Goal: Information Seeking & Learning: Compare options

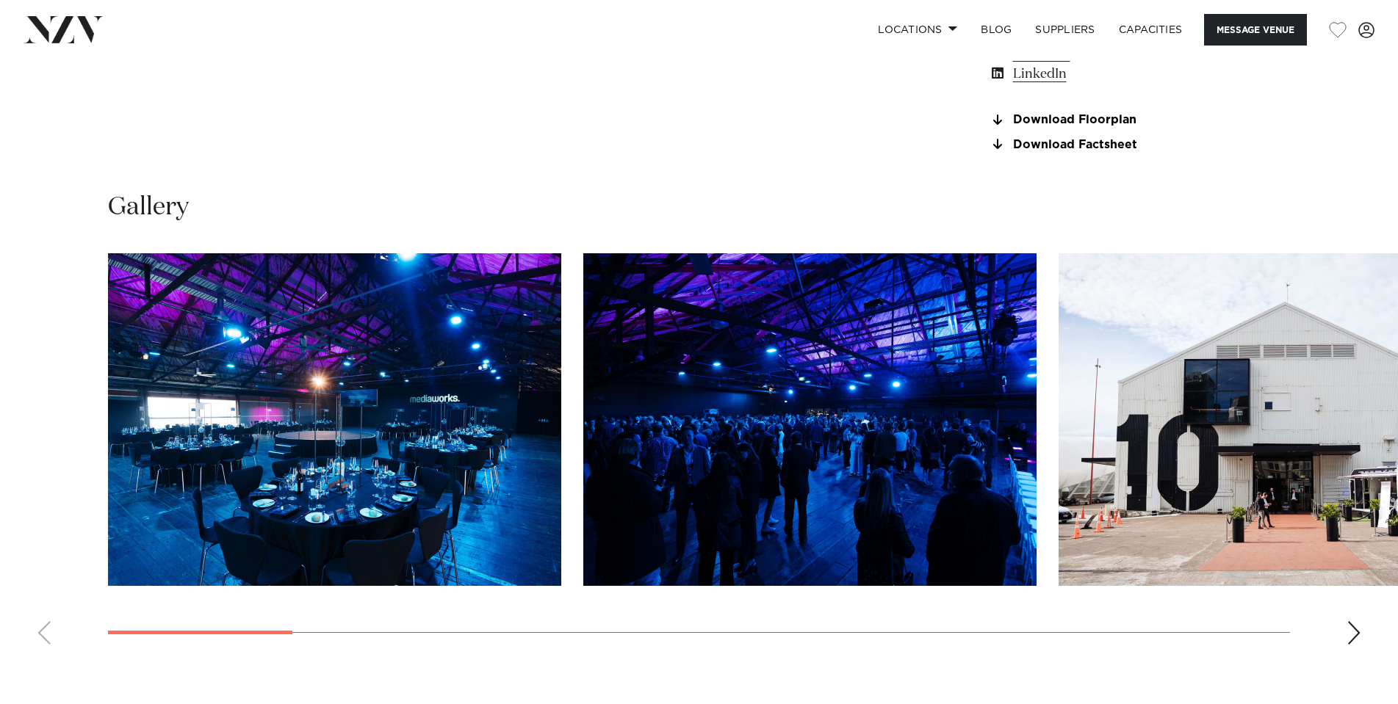
scroll to position [1469, 0]
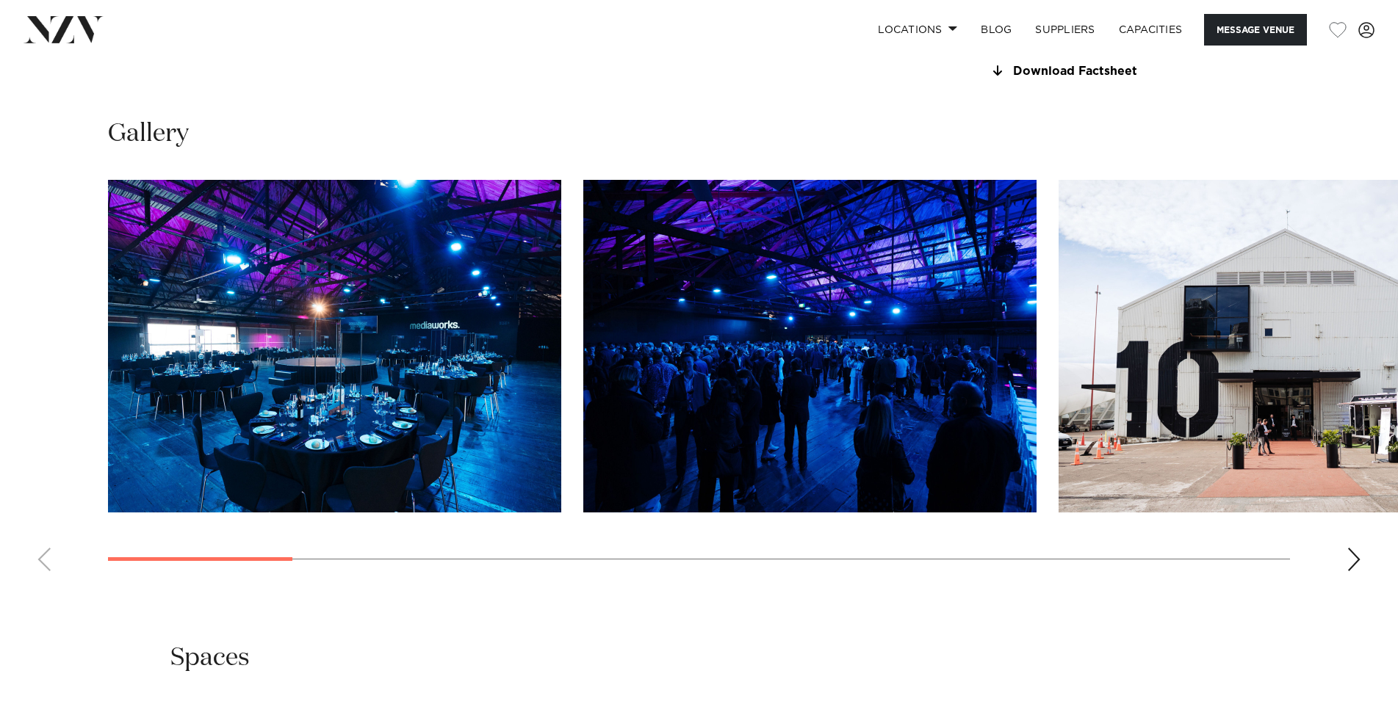
click at [1352, 571] on div "Next slide" at bounding box center [1353, 560] width 15 height 24
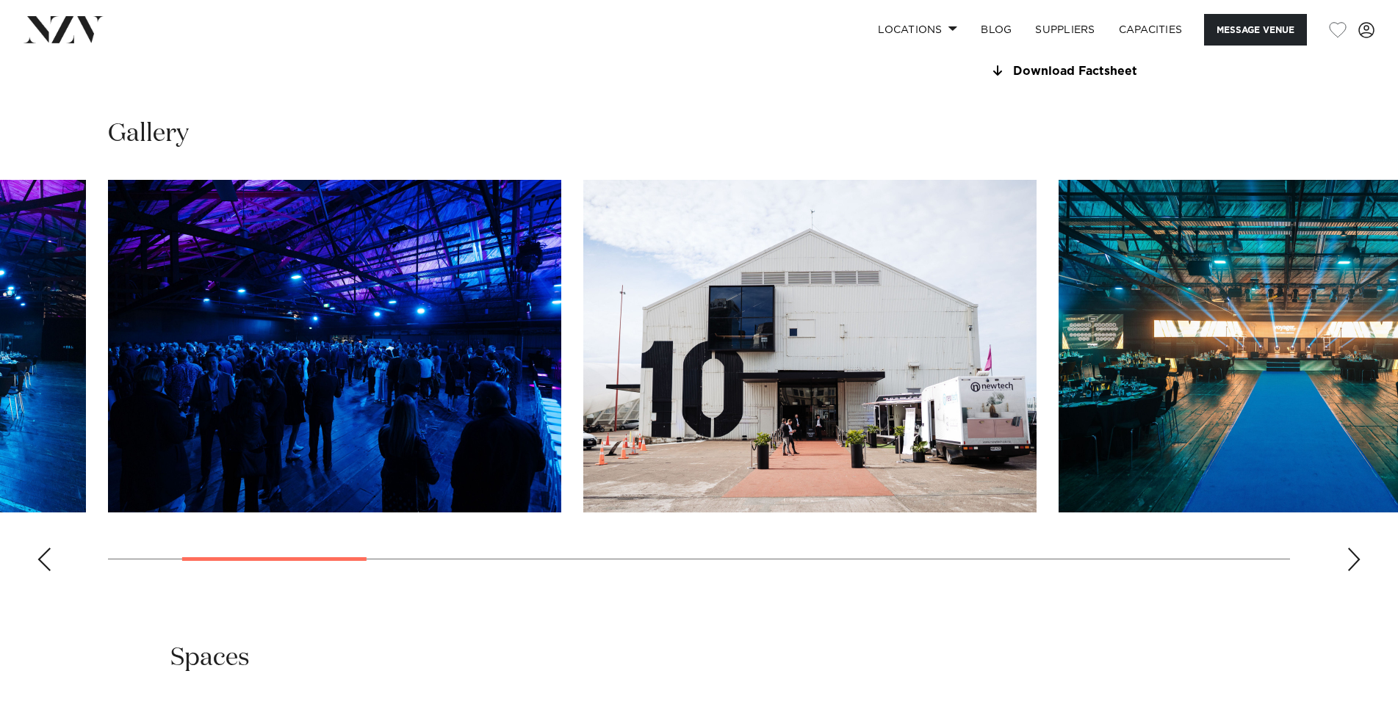
click at [1352, 571] on div "Next slide" at bounding box center [1353, 560] width 15 height 24
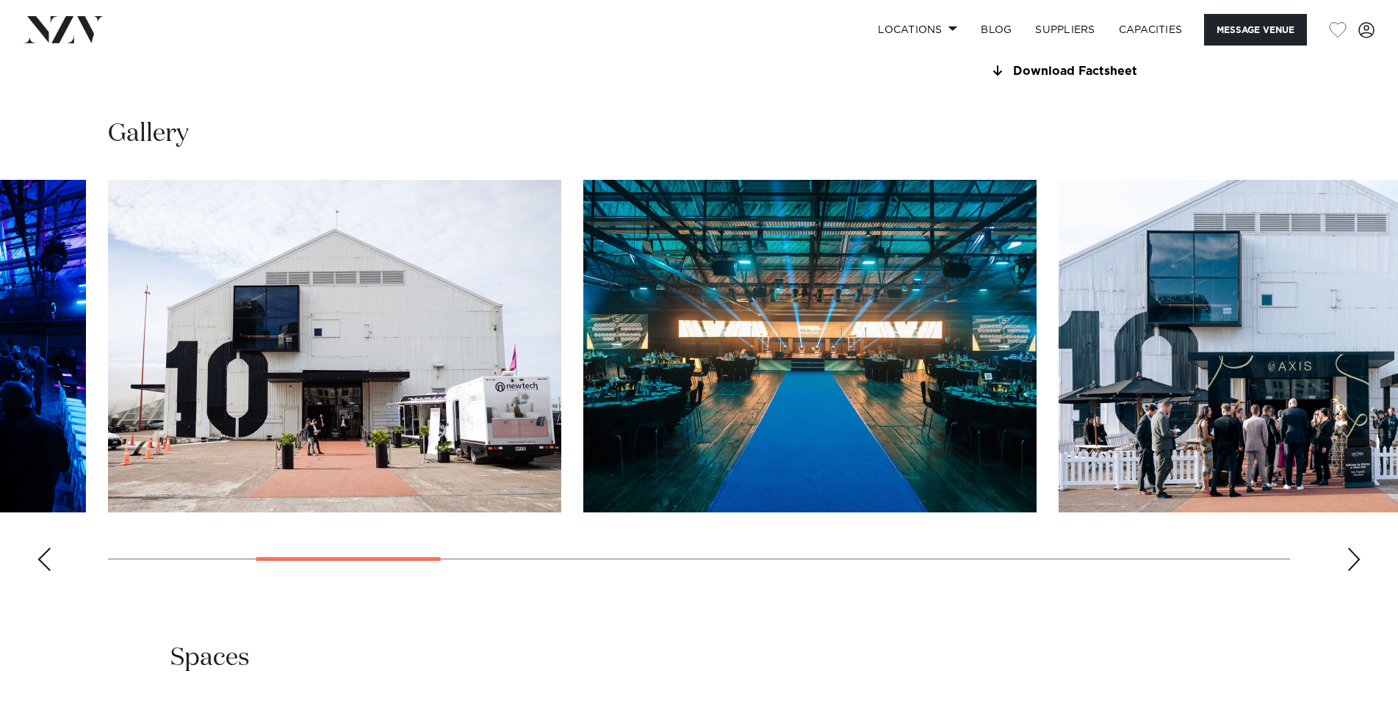
click at [1352, 571] on div "Next slide" at bounding box center [1353, 560] width 15 height 24
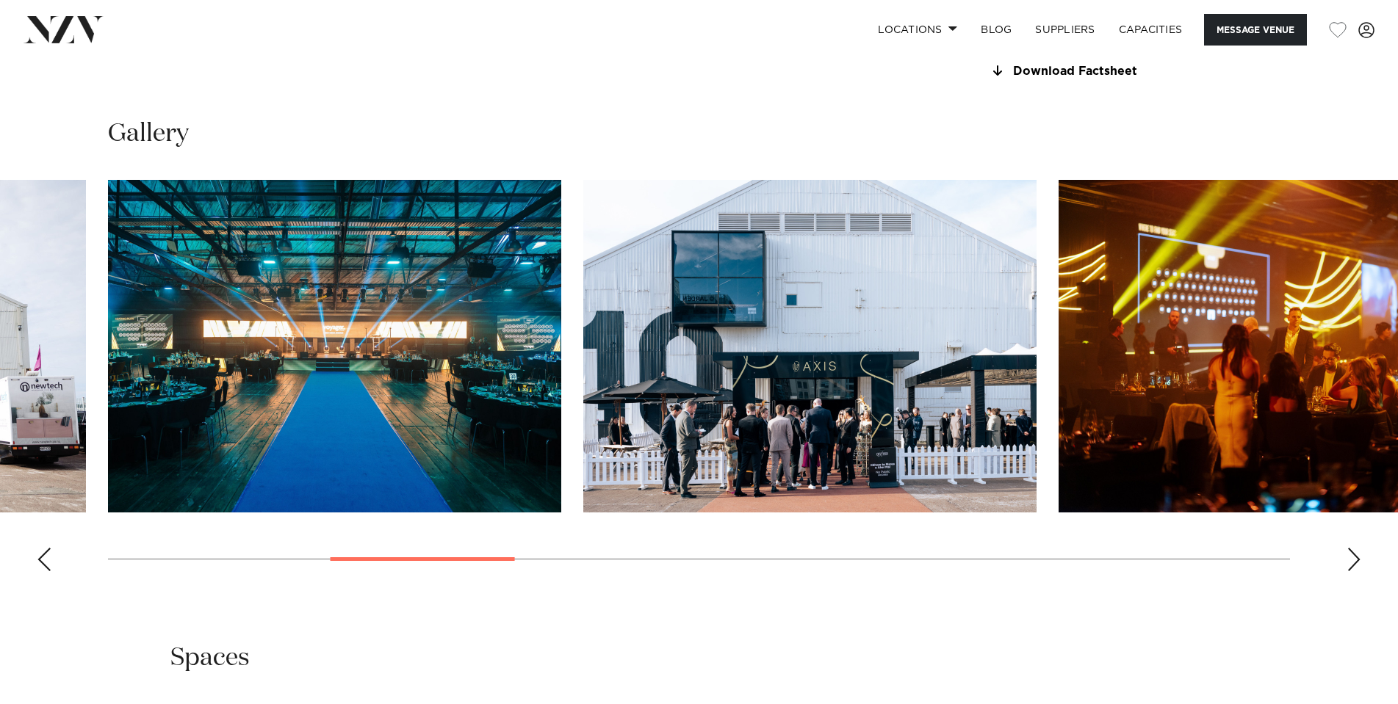
click at [1352, 571] on div "Next slide" at bounding box center [1353, 560] width 15 height 24
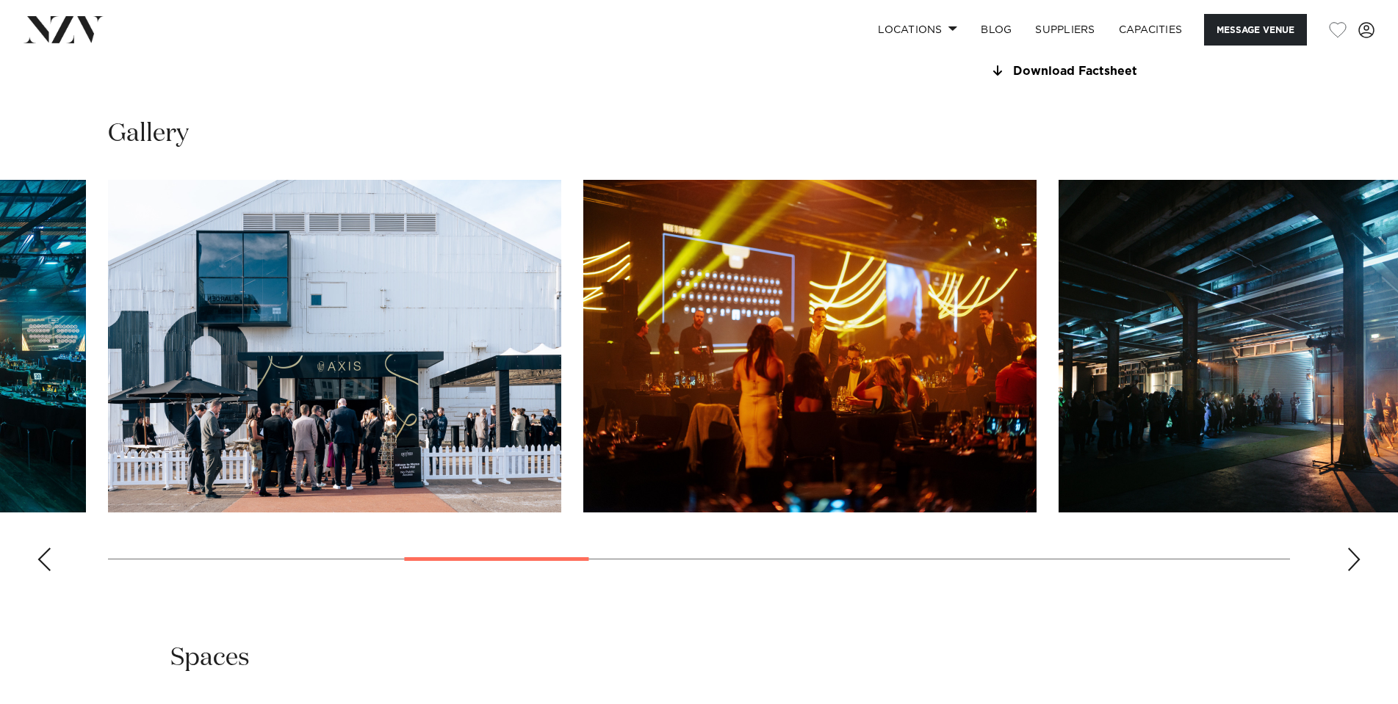
click at [1352, 571] on div "Next slide" at bounding box center [1353, 560] width 15 height 24
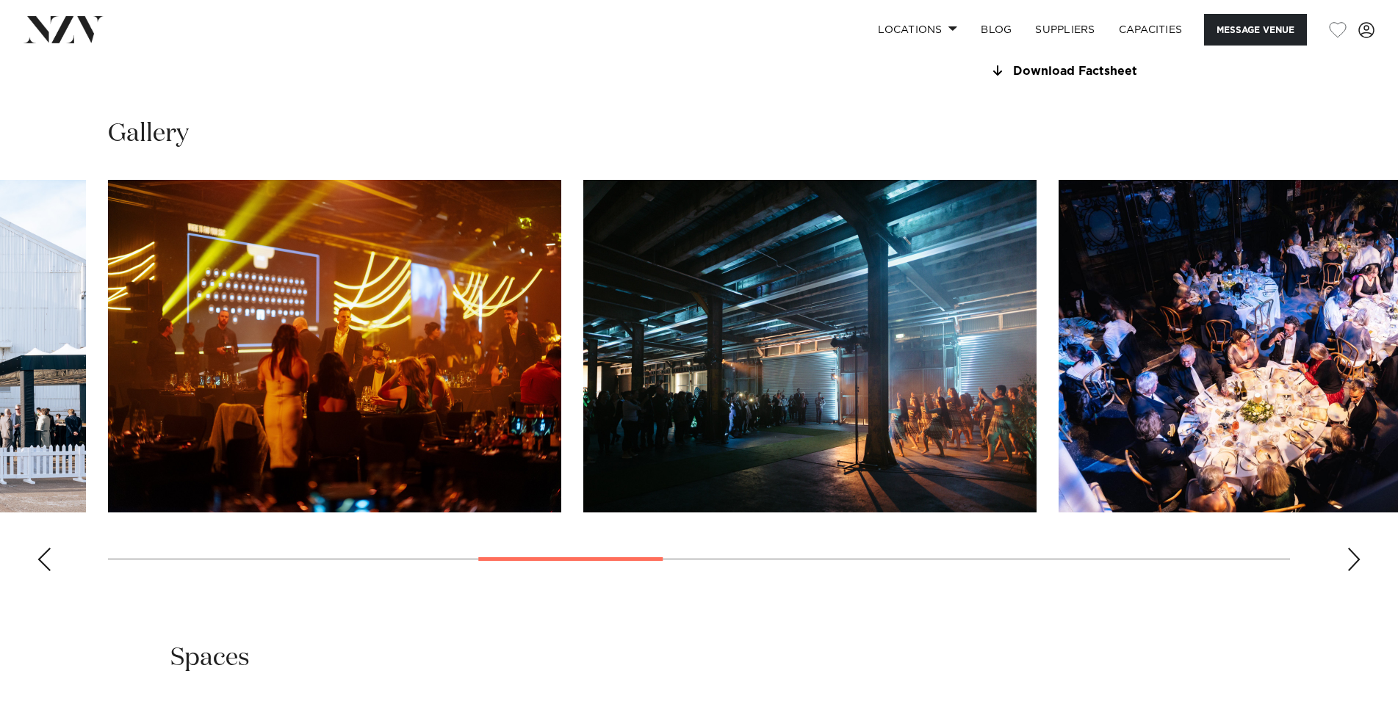
click at [1352, 571] on div "Next slide" at bounding box center [1353, 560] width 15 height 24
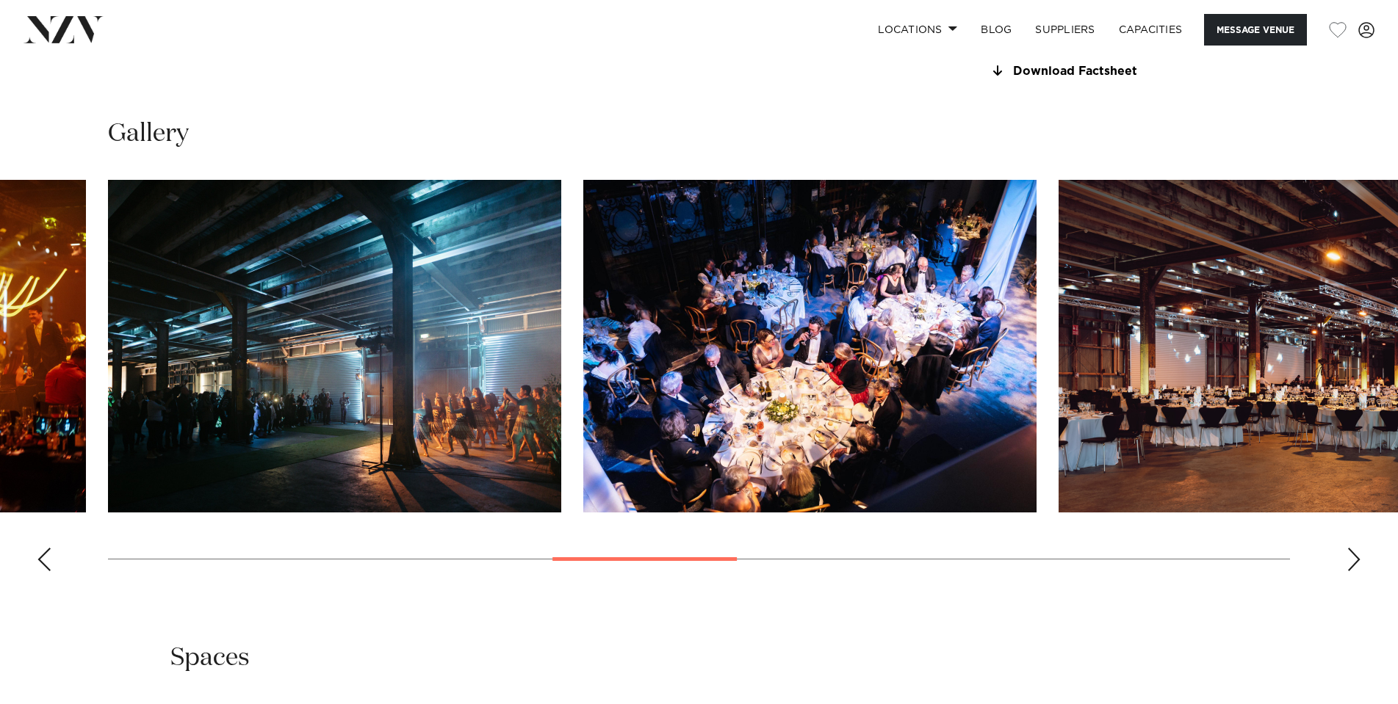
click at [1352, 571] on div "Next slide" at bounding box center [1353, 560] width 15 height 24
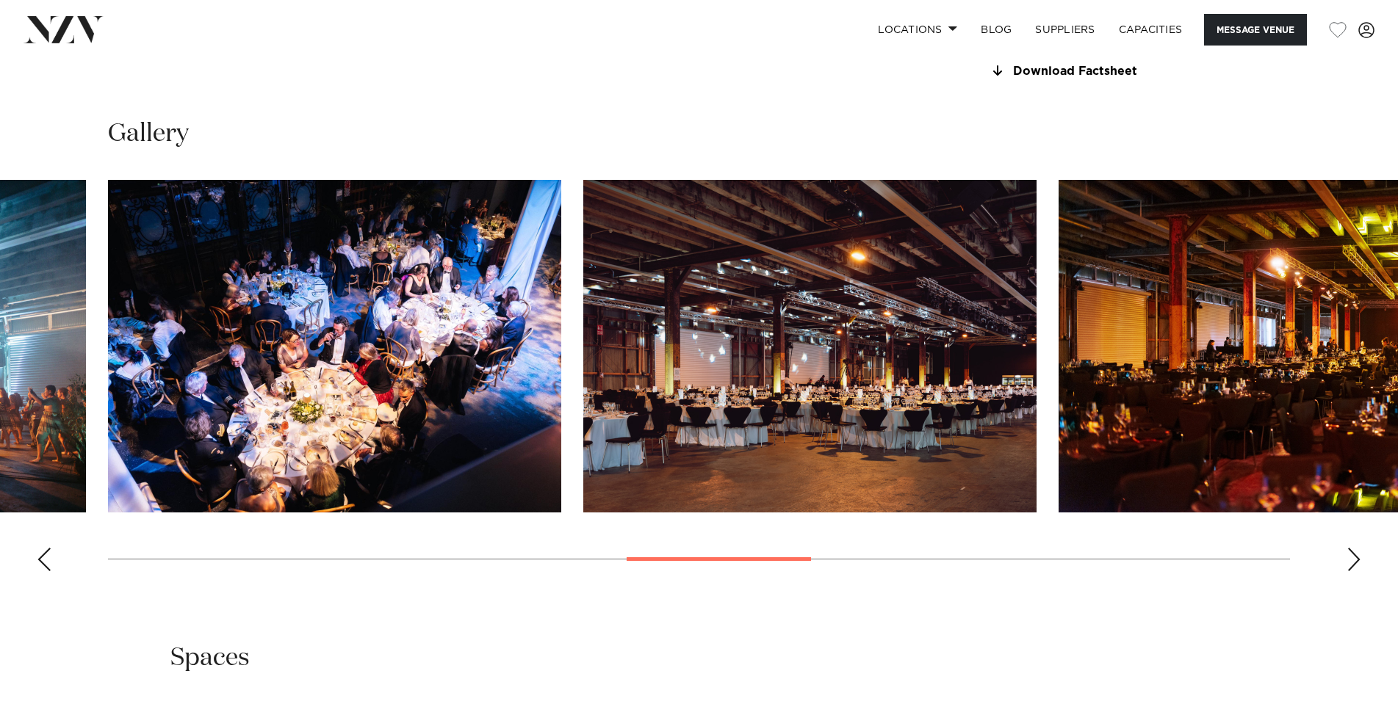
click at [1352, 571] on div "Next slide" at bounding box center [1353, 560] width 15 height 24
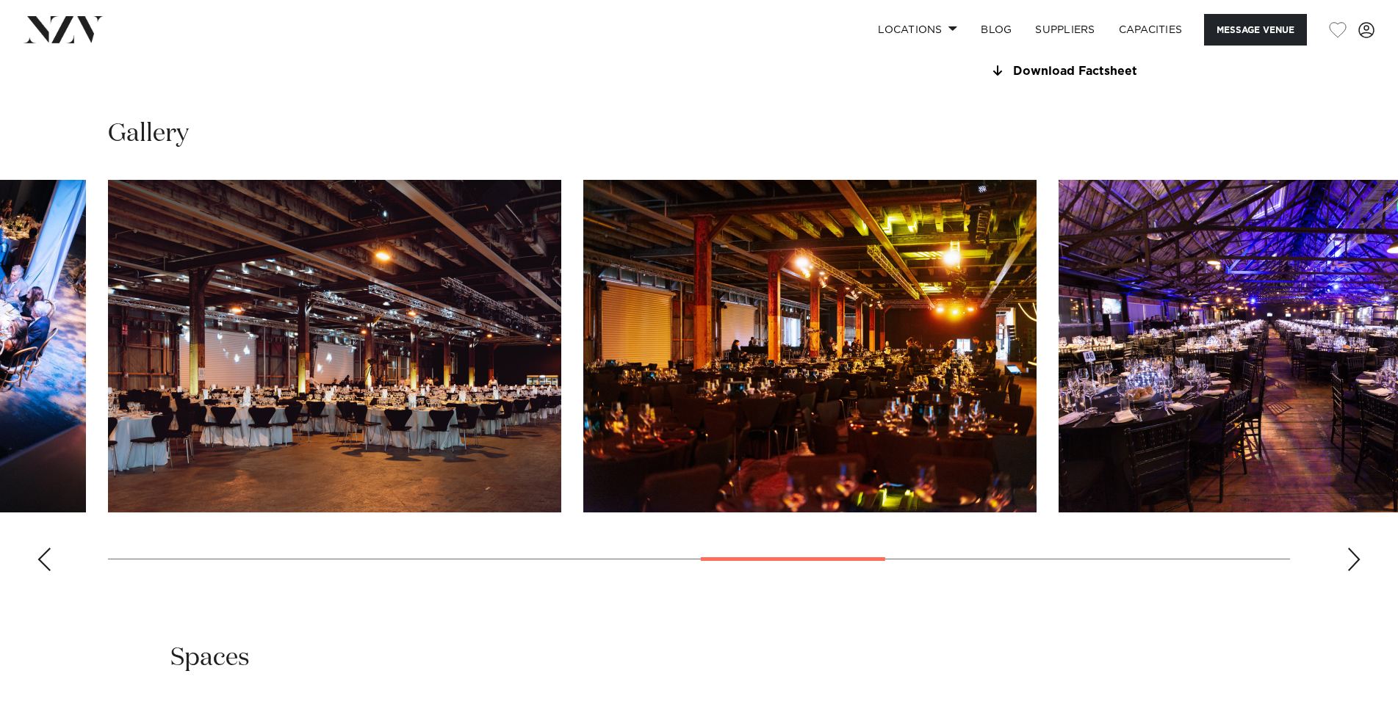
click at [1085, 54] on link "Download Floorplan" at bounding box center [1107, 46] width 239 height 13
click at [1147, 29] on link "Capacities" at bounding box center [1150, 30] width 87 height 32
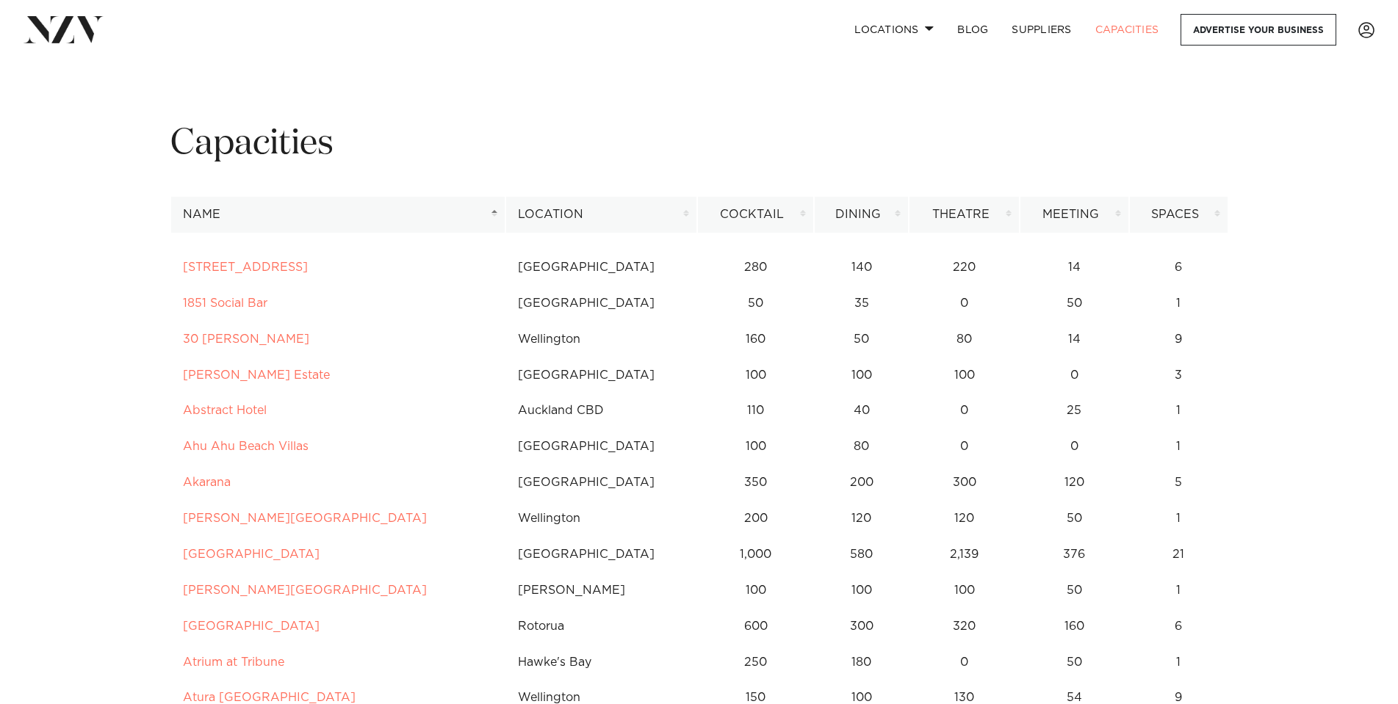
click at [879, 217] on th "Dining" at bounding box center [861, 215] width 95 height 36
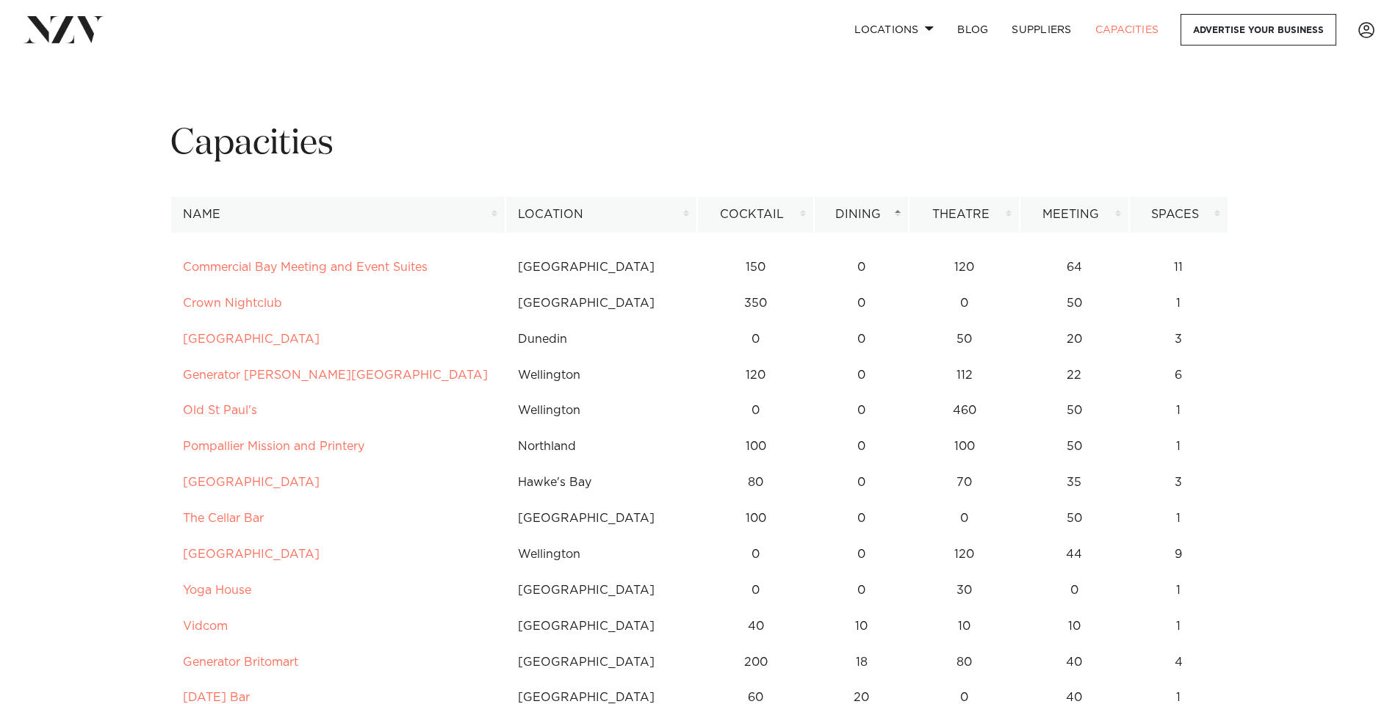
click at [879, 217] on th "Dining" at bounding box center [861, 215] width 95 height 36
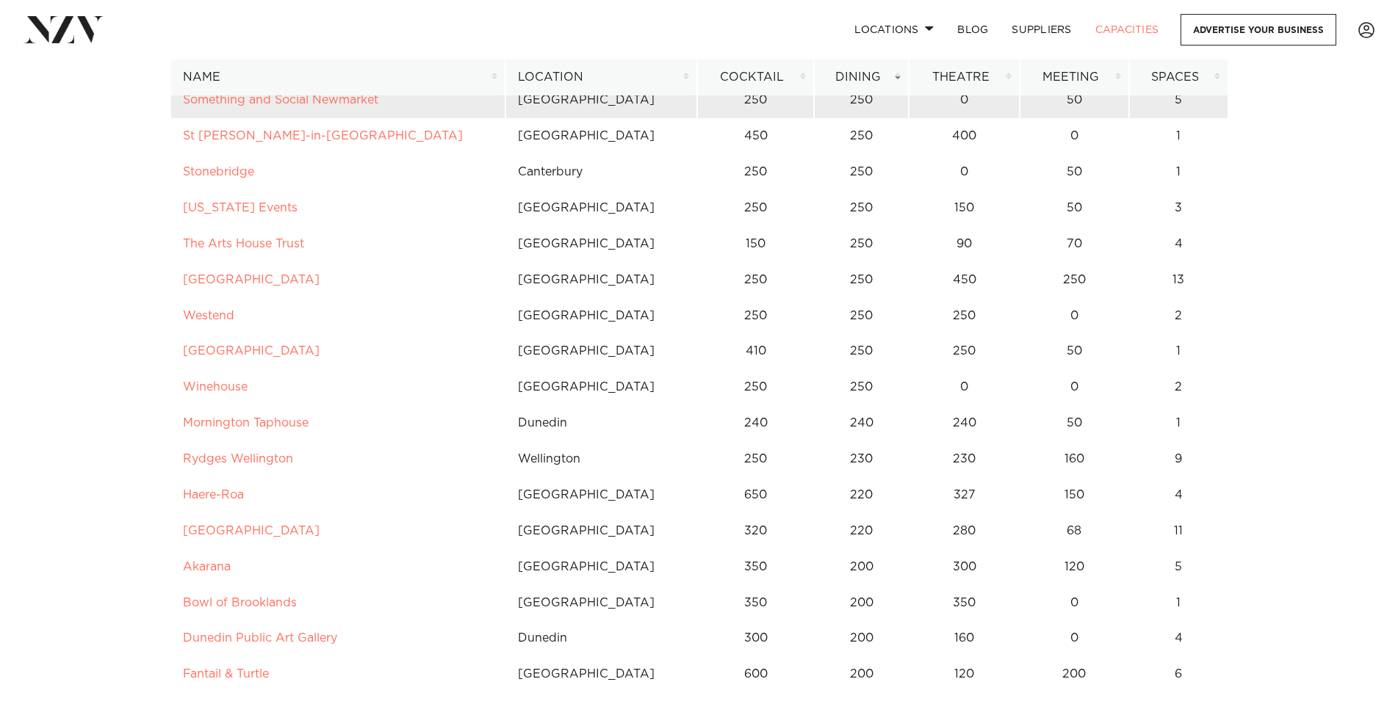
scroll to position [2717, 0]
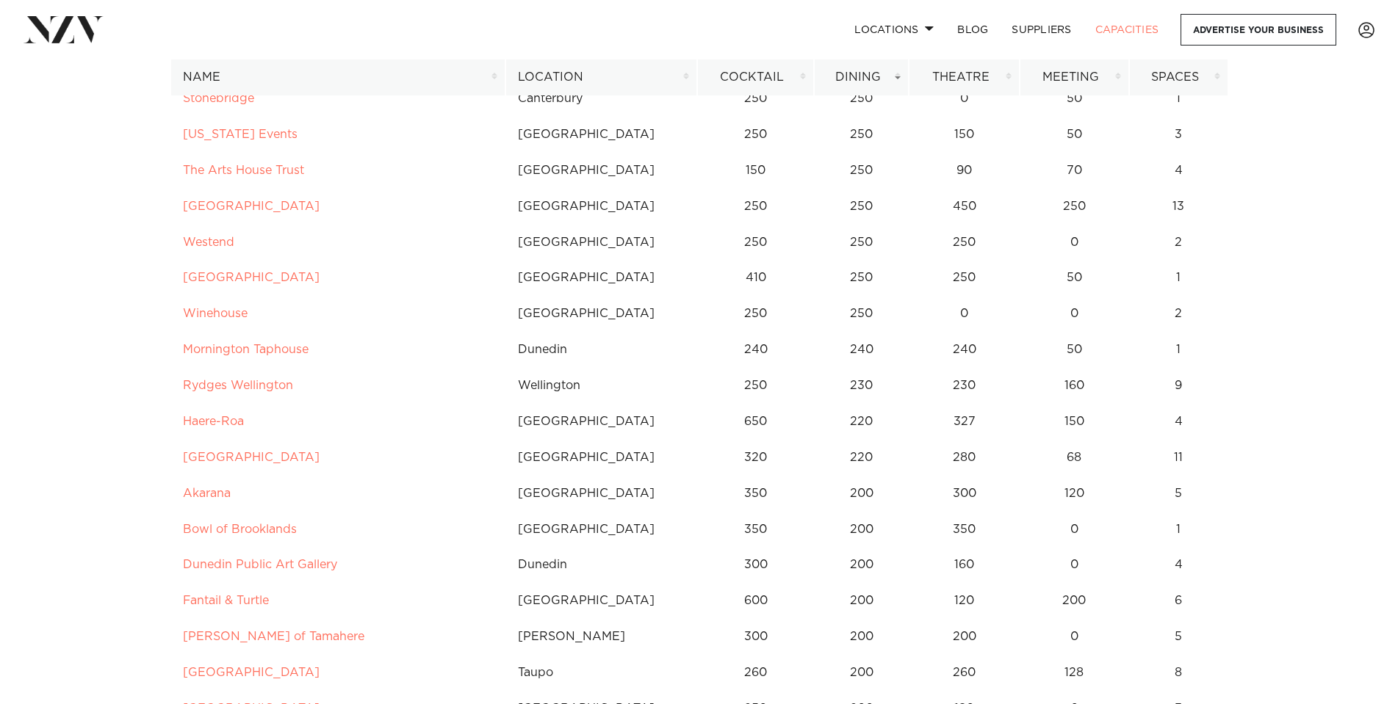
click at [541, 73] on th "Location" at bounding box center [601, 77] width 192 height 36
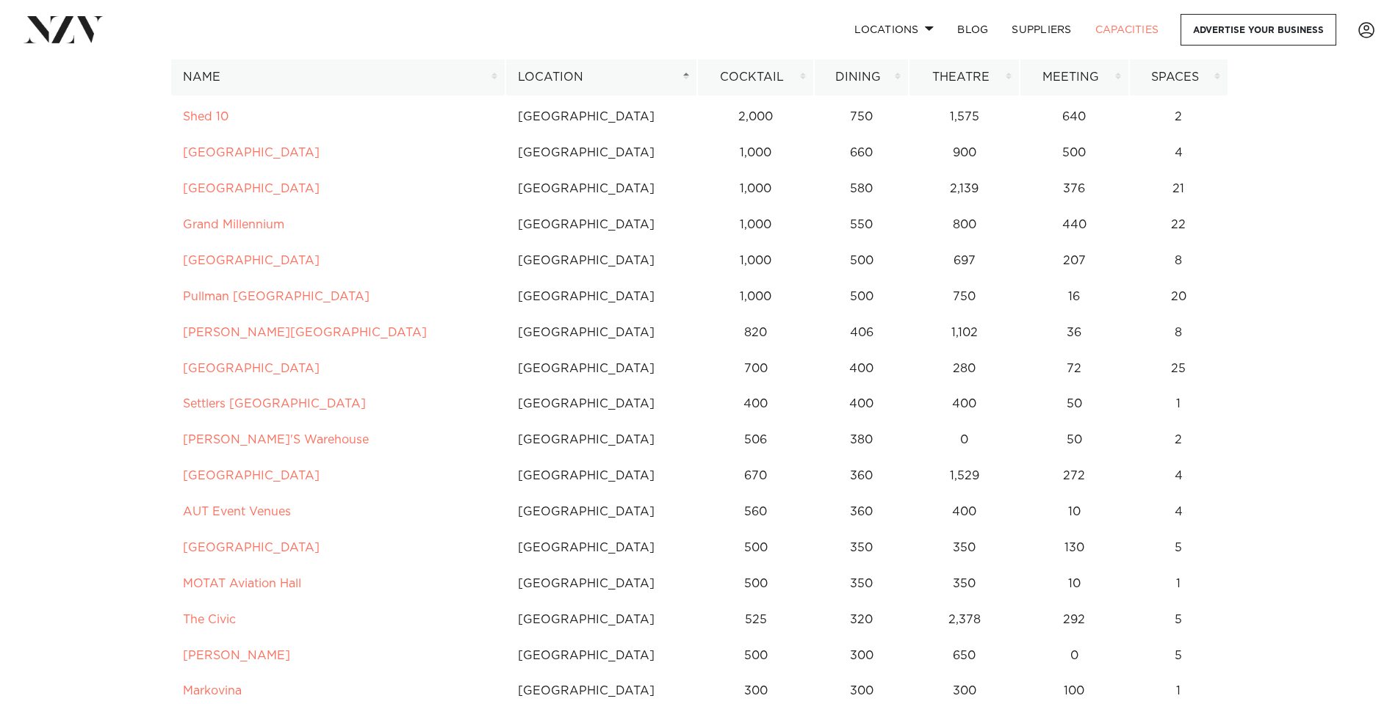
scroll to position [367, 0]
